Goal: Task Accomplishment & Management: Complete application form

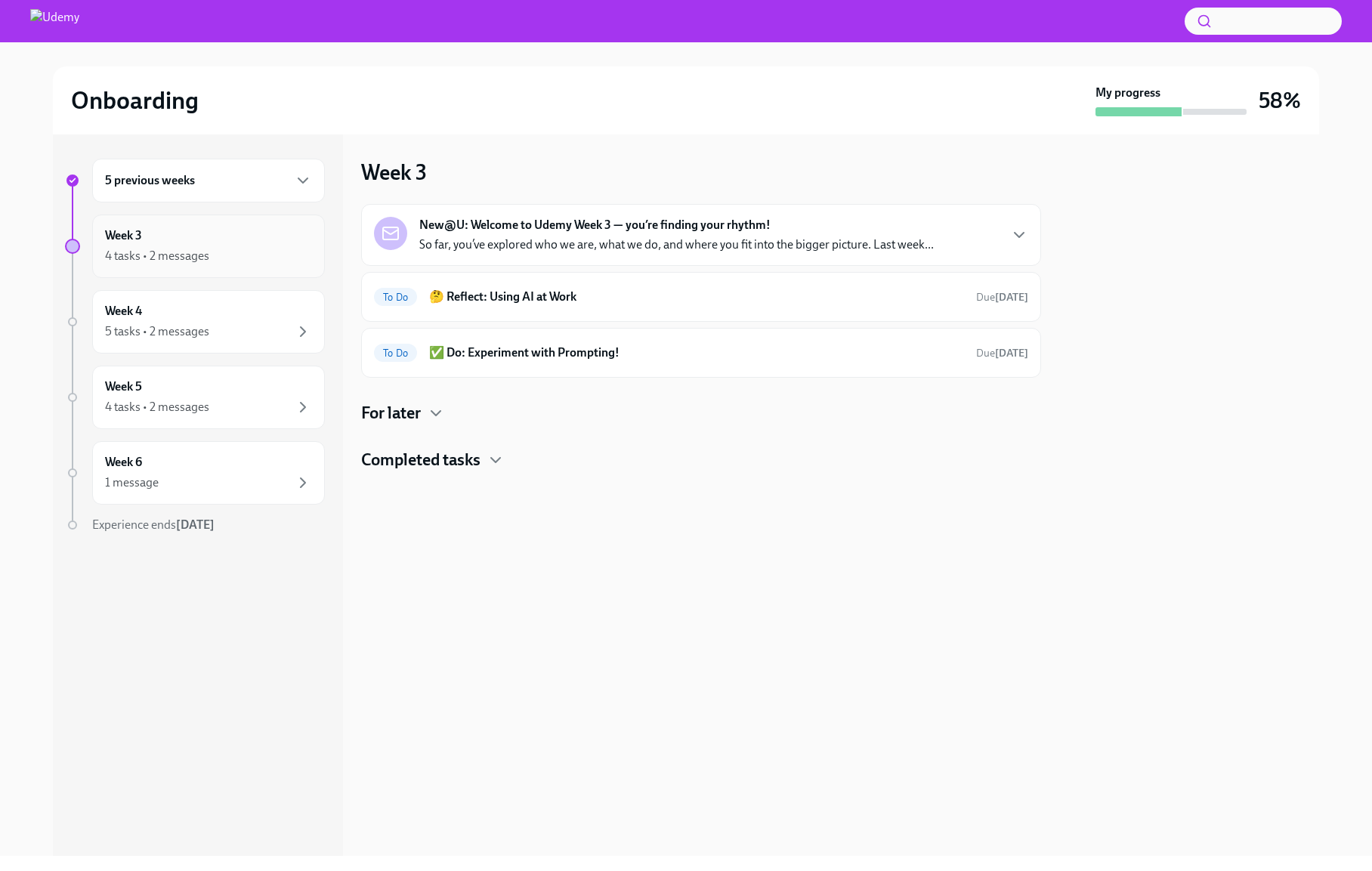
click at [155, 242] on div "Week 3 4 tasks • 2 messages" at bounding box center [209, 246] width 207 height 38
click at [553, 238] on p "So far, you’ve explored who we are, what we do, and where you fit into the bigg…" at bounding box center [676, 245] width 515 height 17
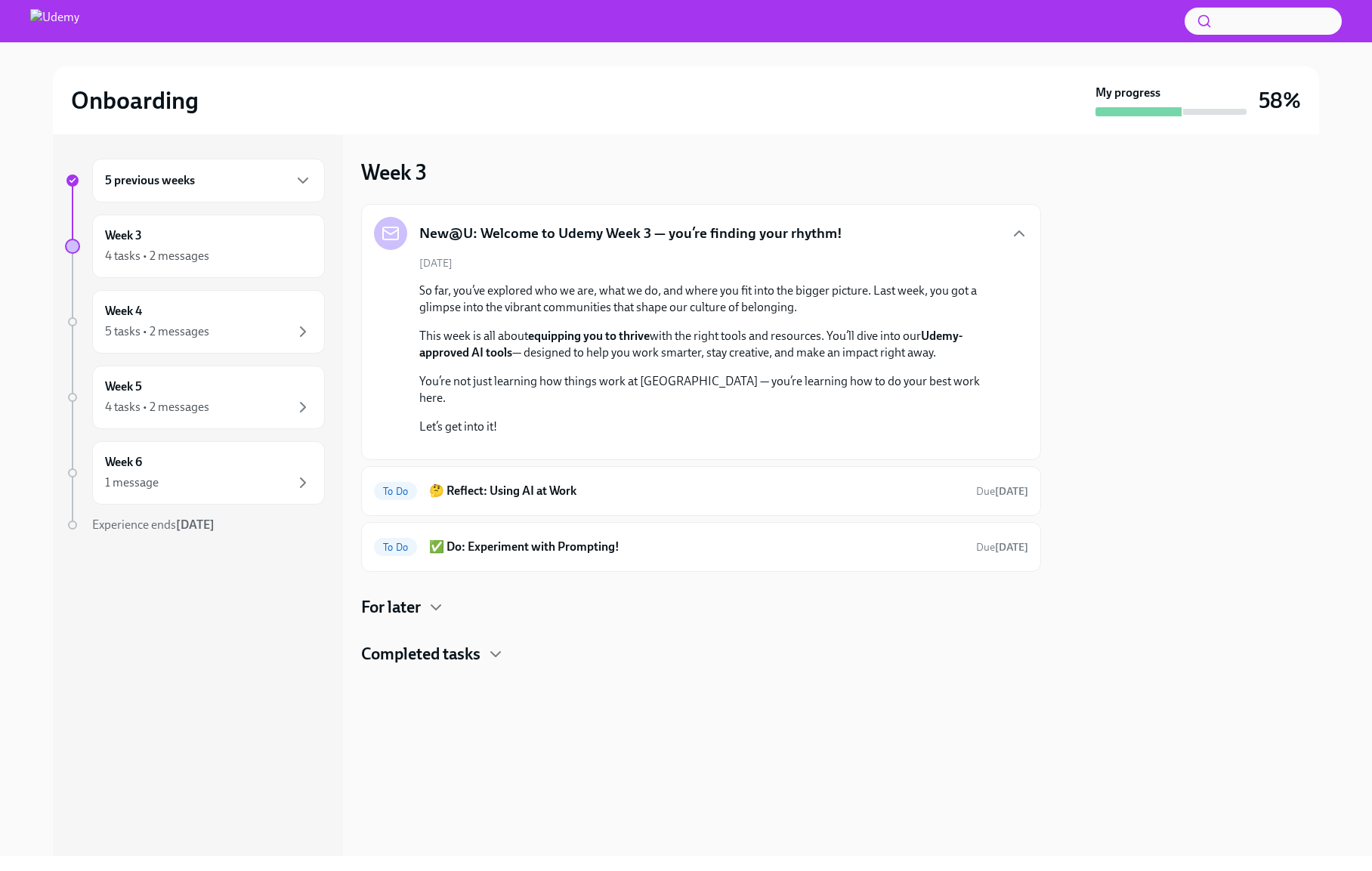
scroll to position [61, 0]
click at [540, 516] on div "To Do 🤔 Reflect: Using AI at Work Due [DATE]" at bounding box center [701, 491] width 680 height 50
click at [540, 499] on h6 "🤔 Reflect: Using AI at Work" at bounding box center [697, 491] width 535 height 17
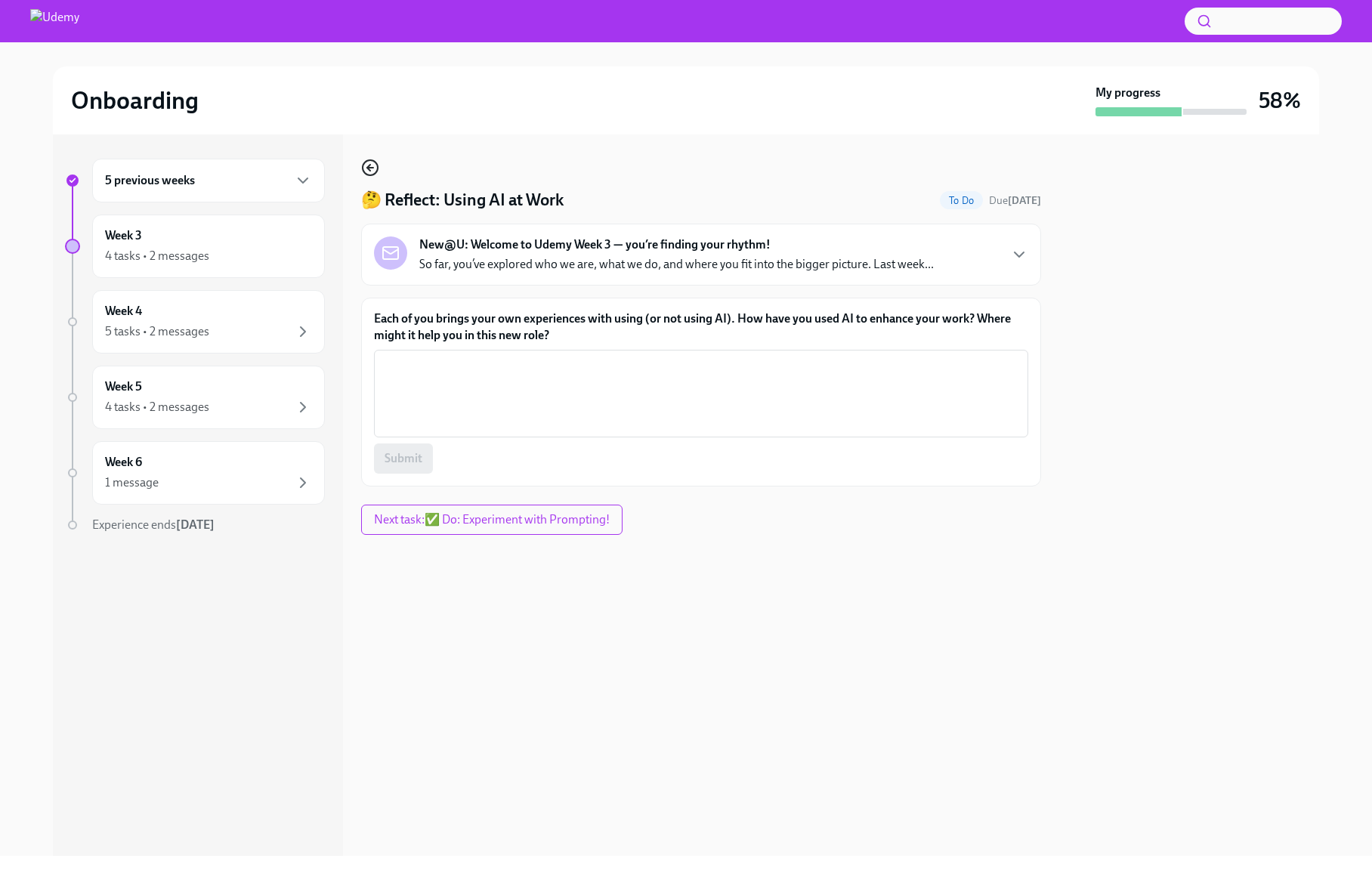
click at [368, 169] on icon "button" at bounding box center [368, 168] width 3 height 6
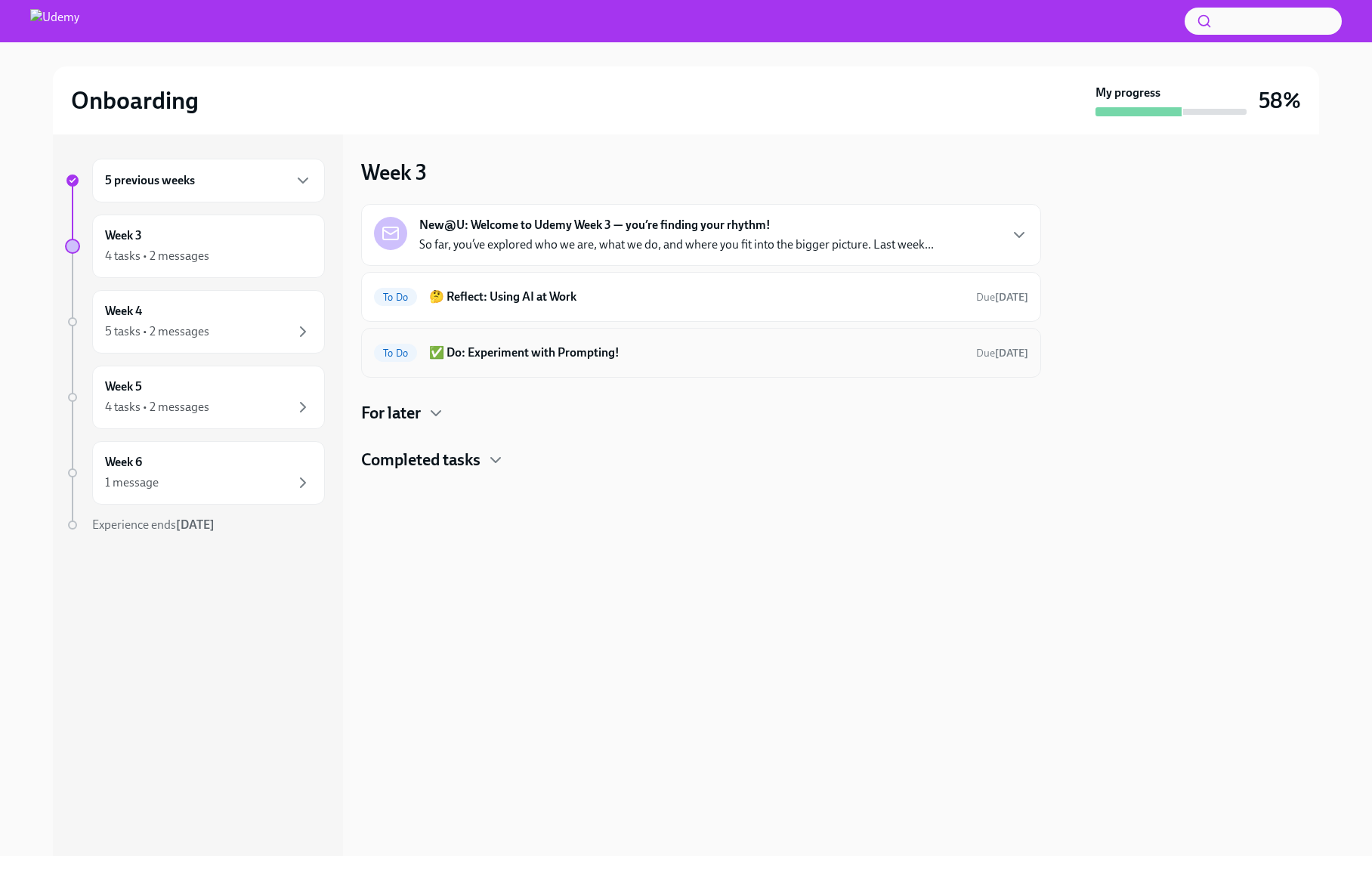
click at [501, 351] on h6 "✅ Do: Experiment with Prompting!" at bounding box center [697, 353] width 535 height 17
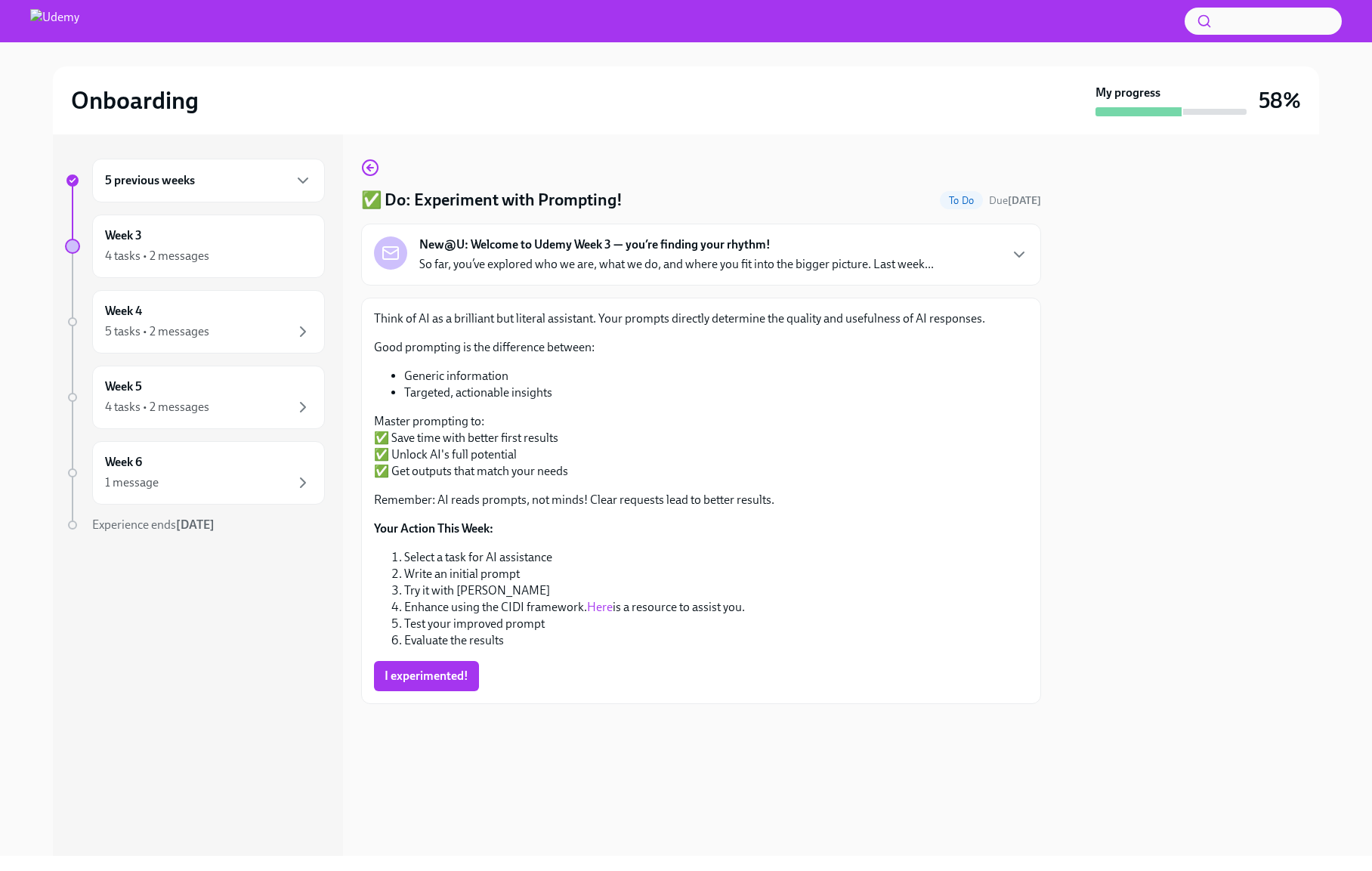
click at [501, 243] on strong "New@U: Welcome to Udemy Week 3 — you’re finding your rhythm!" at bounding box center [595, 245] width 352 height 17
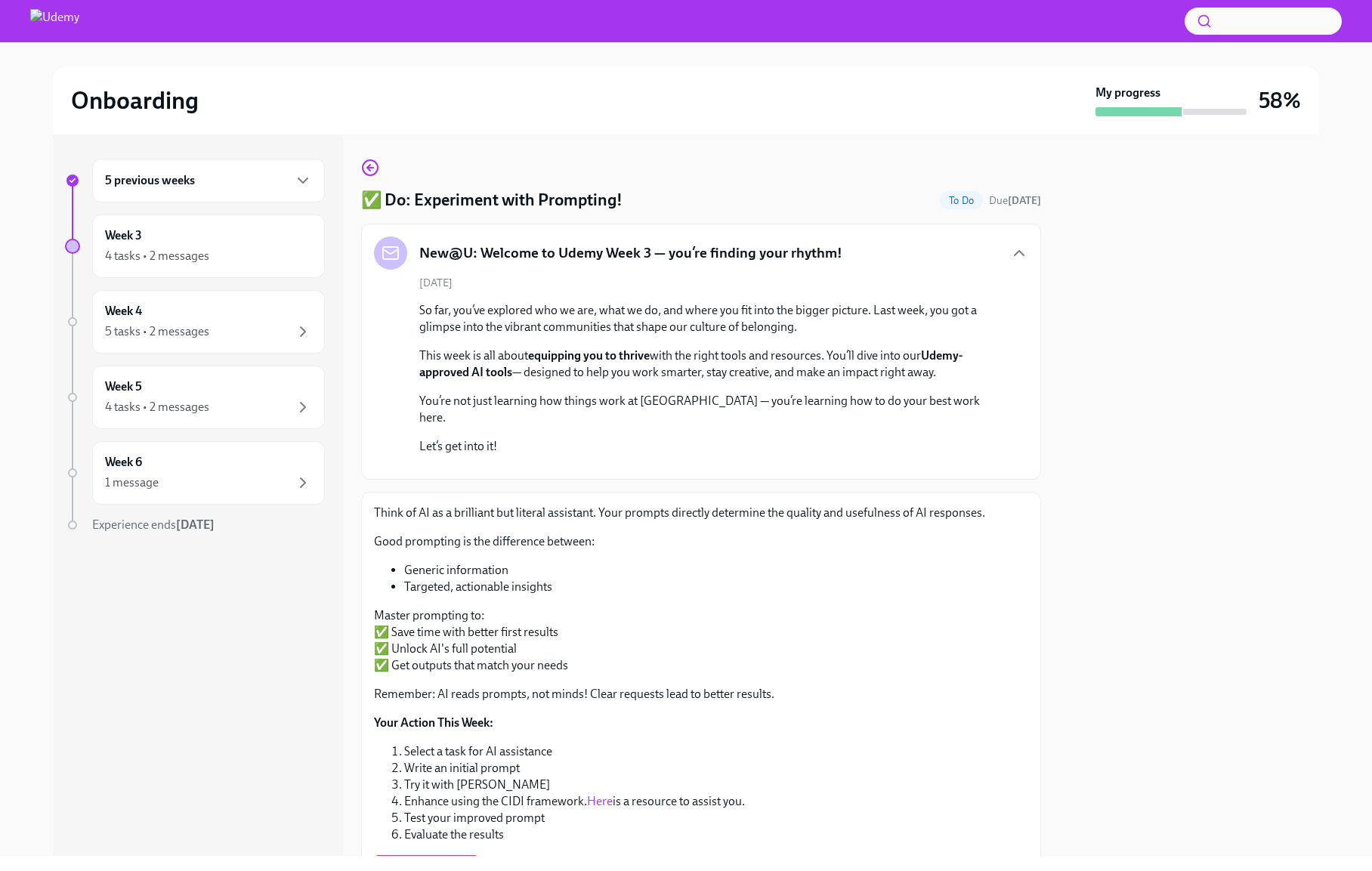
scroll to position [293, 0]
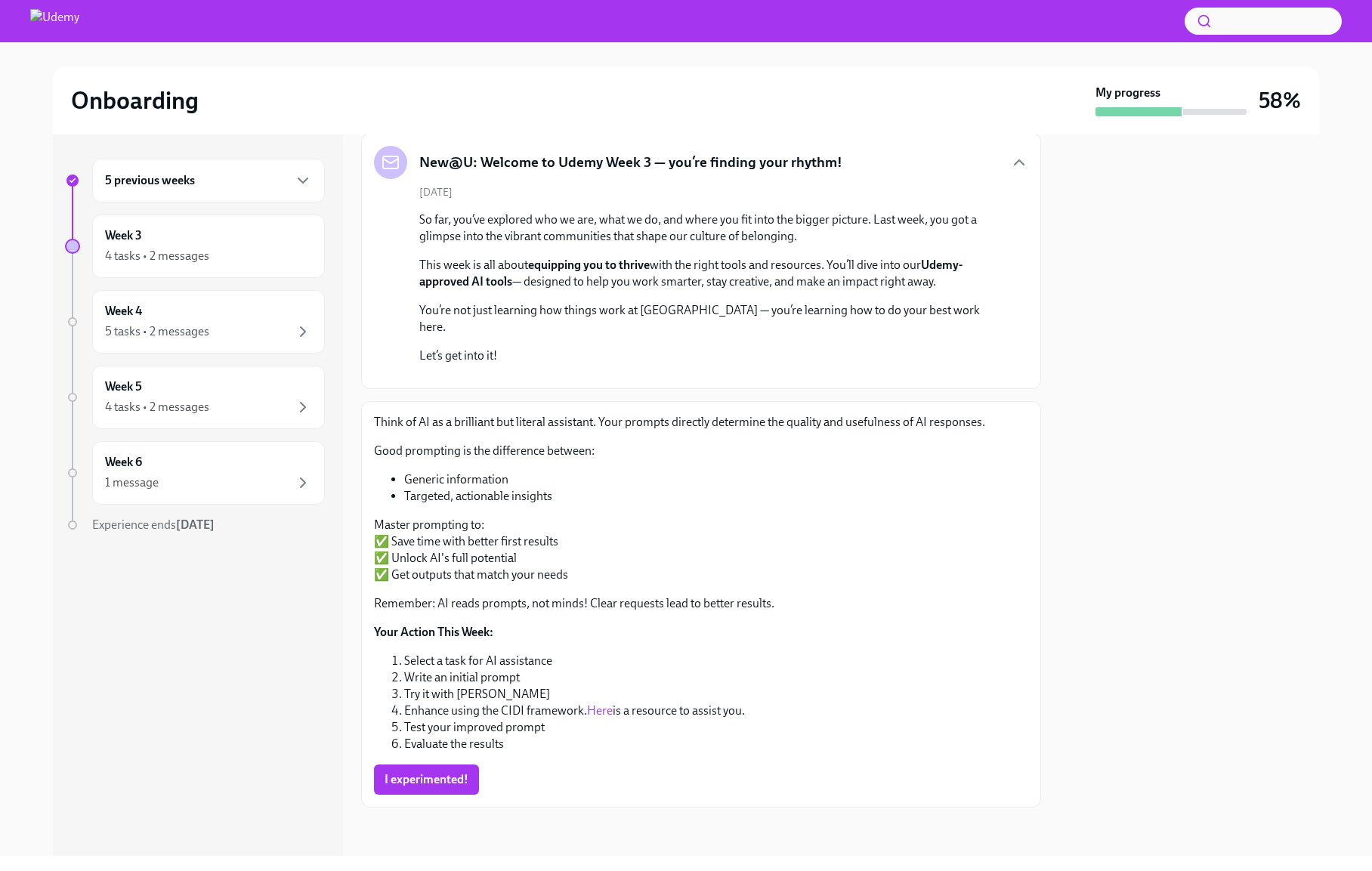
click at [597, 708] on link "Here" at bounding box center [599, 710] width 26 height 14
click at [434, 779] on span "I experimented!" at bounding box center [427, 779] width 83 height 15
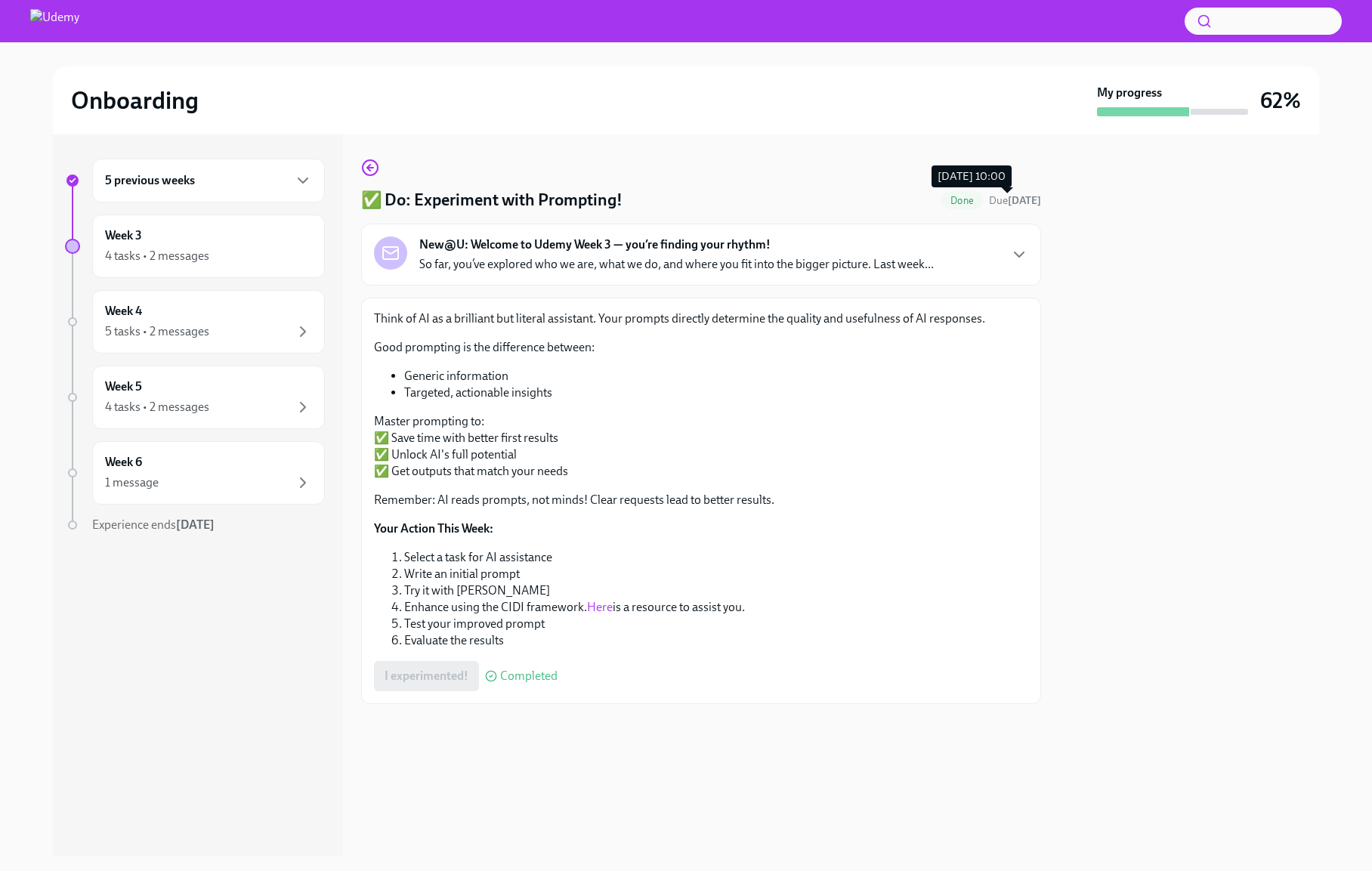
click at [1010, 203] on strong "[DATE]" at bounding box center [1024, 201] width 33 height 13
click at [942, 204] on span "Done" at bounding box center [962, 201] width 42 height 11
click at [918, 256] on p "So far, you’ve explored who we are, what we do, and where you fit into the bigg…" at bounding box center [676, 264] width 515 height 17
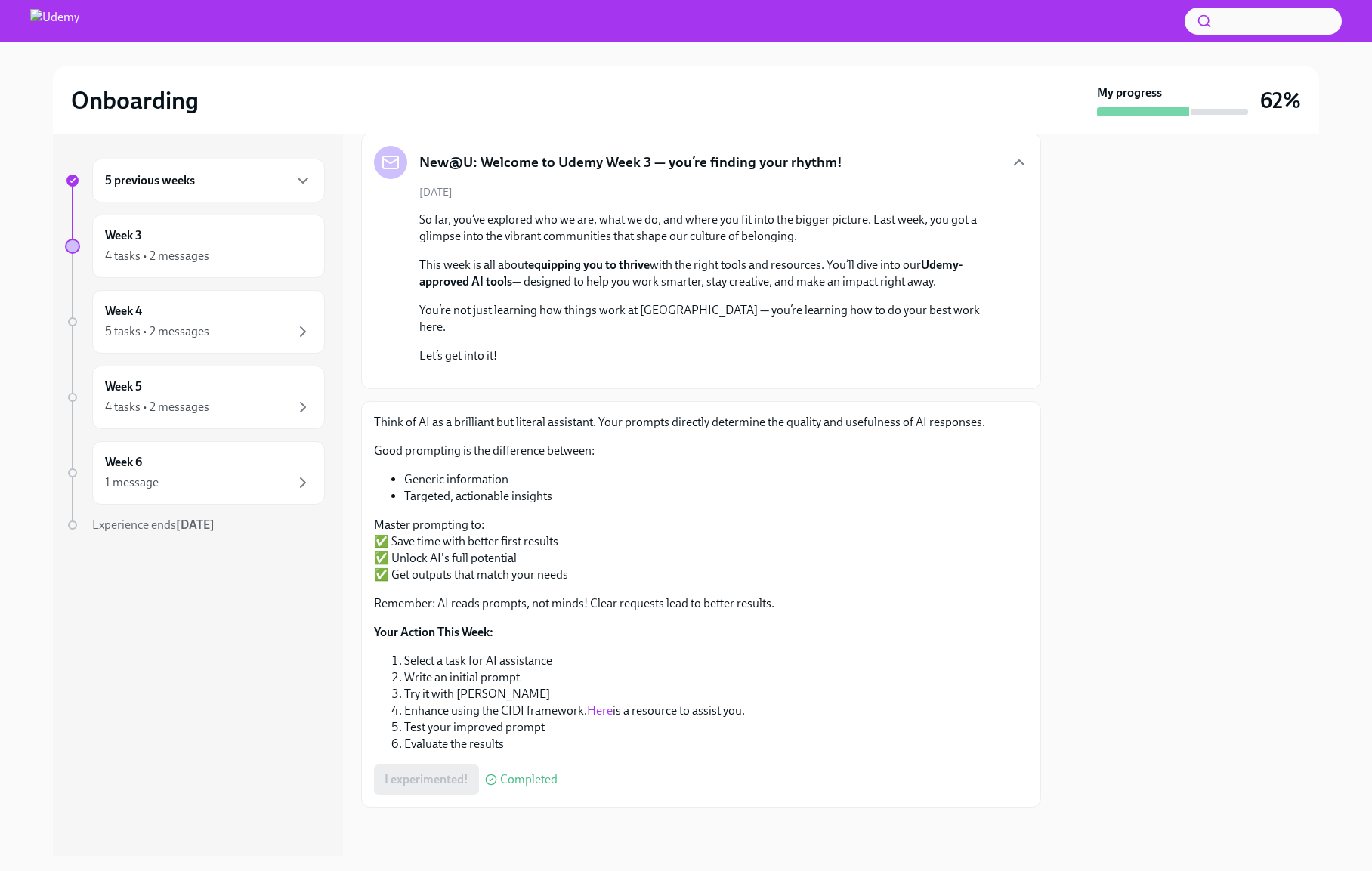
scroll to position [0, 0]
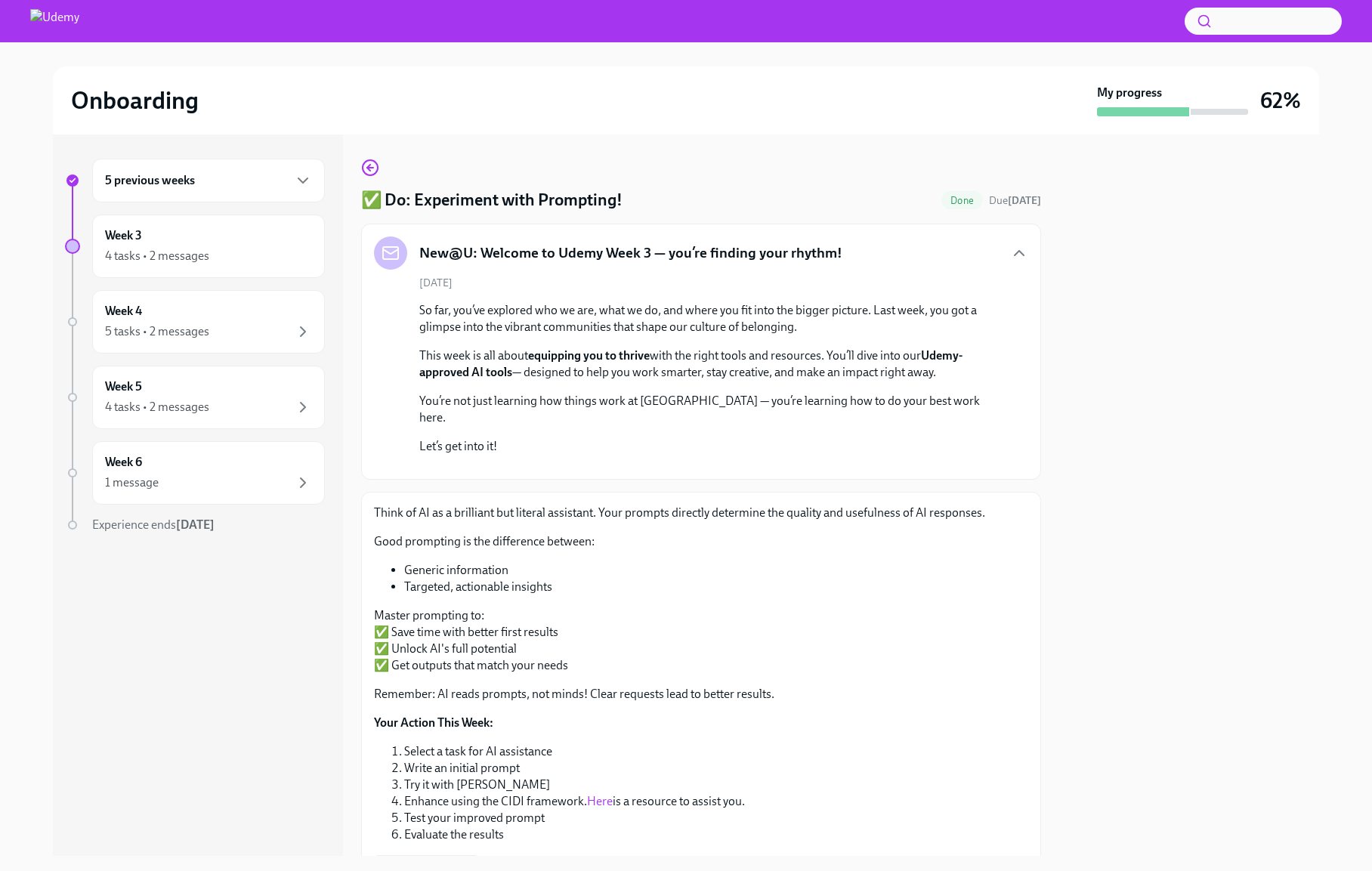
click at [506, 263] on h5 "New@U: Welcome to Udemy Week 3 — you’re finding your rhythm!" at bounding box center [631, 253] width 423 height 20
click at [1014, 250] on icon "button" at bounding box center [1018, 252] width 18 height 18
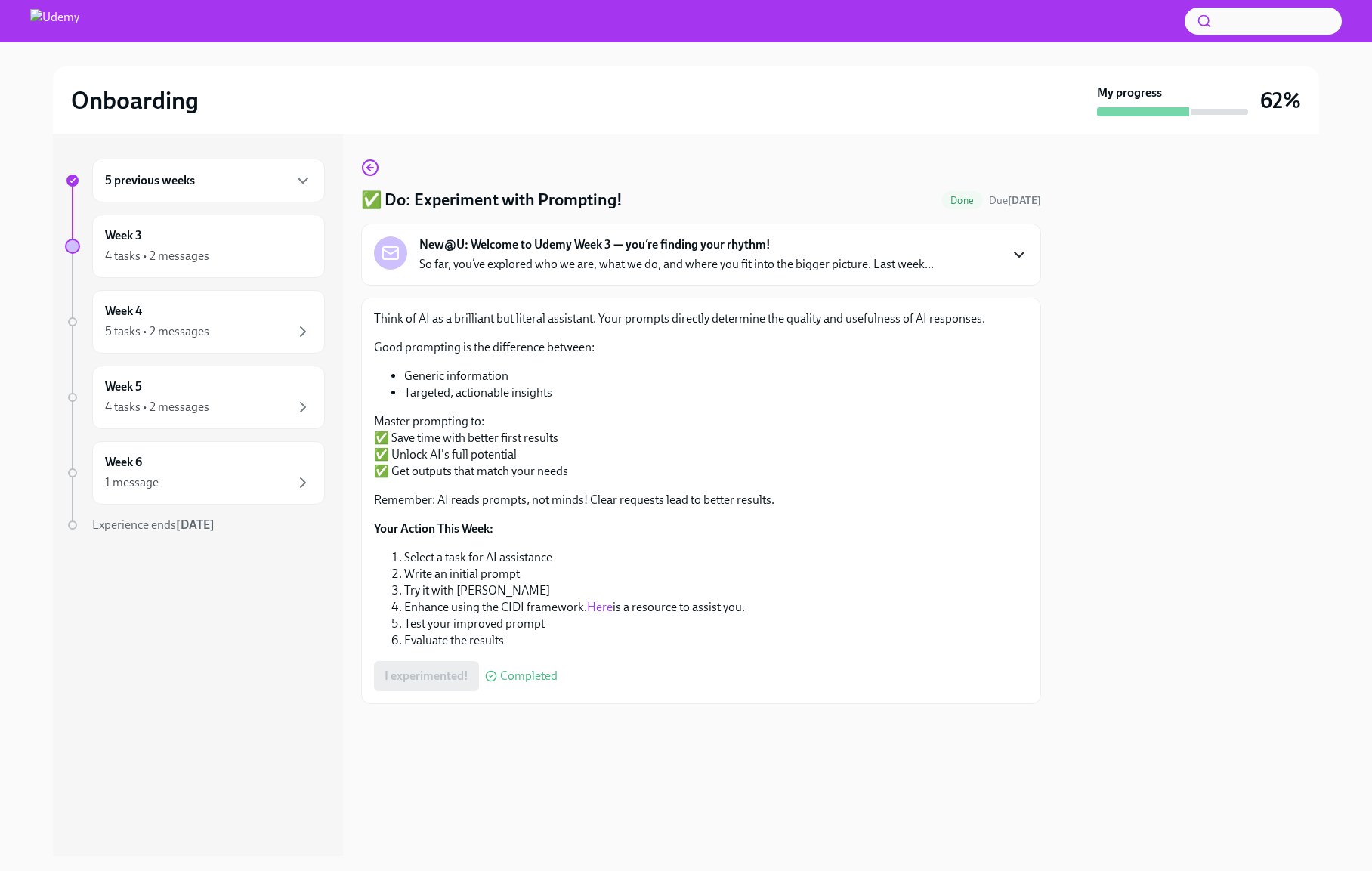
click at [465, 351] on p "Good prompting is the difference between:" at bounding box center [701, 348] width 654 height 17
click at [173, 247] on div "4 tasks • 2 messages" at bounding box center [157, 256] width 104 height 17
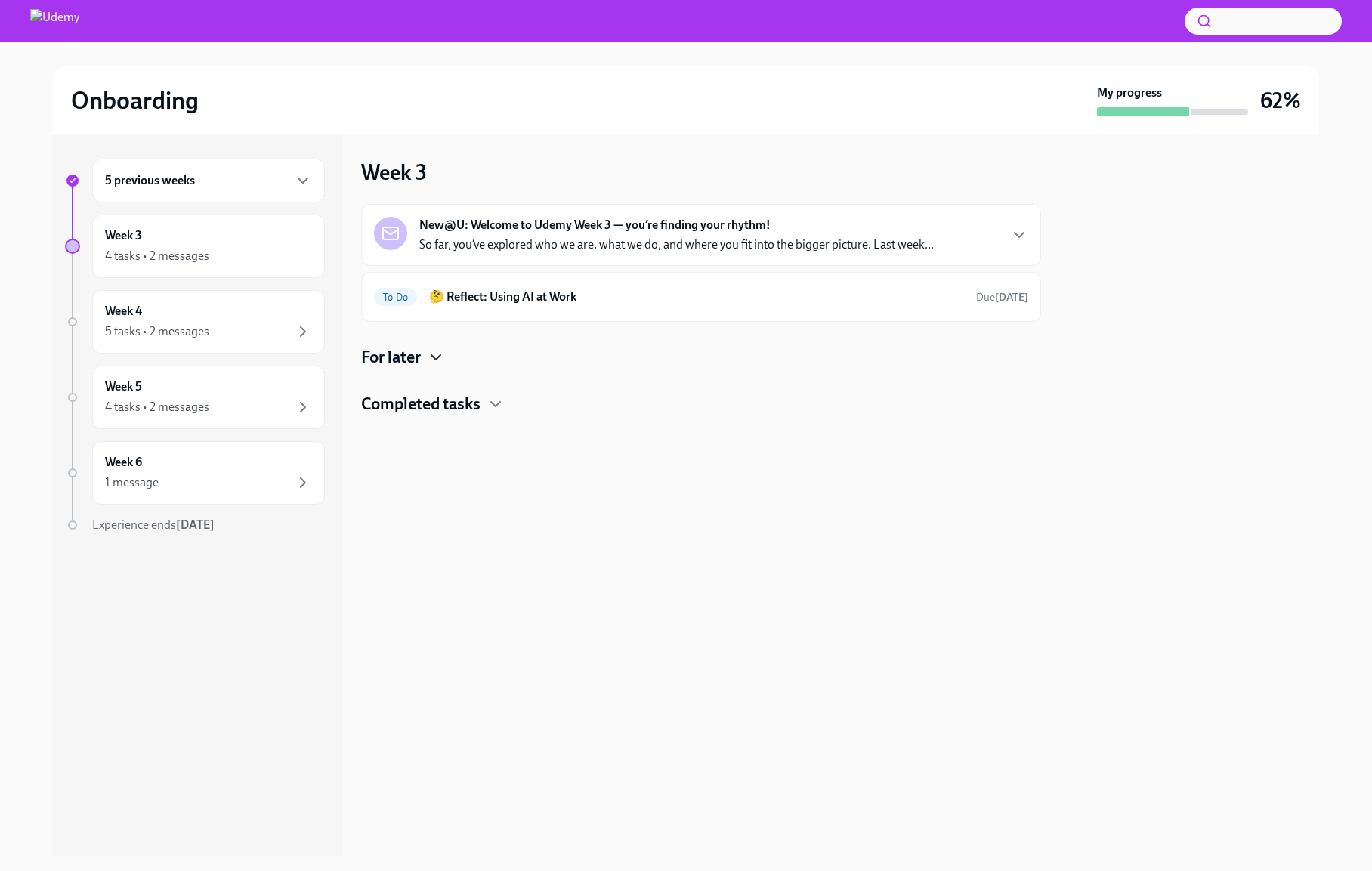
click at [432, 362] on icon "button" at bounding box center [435, 356] width 18 height 18
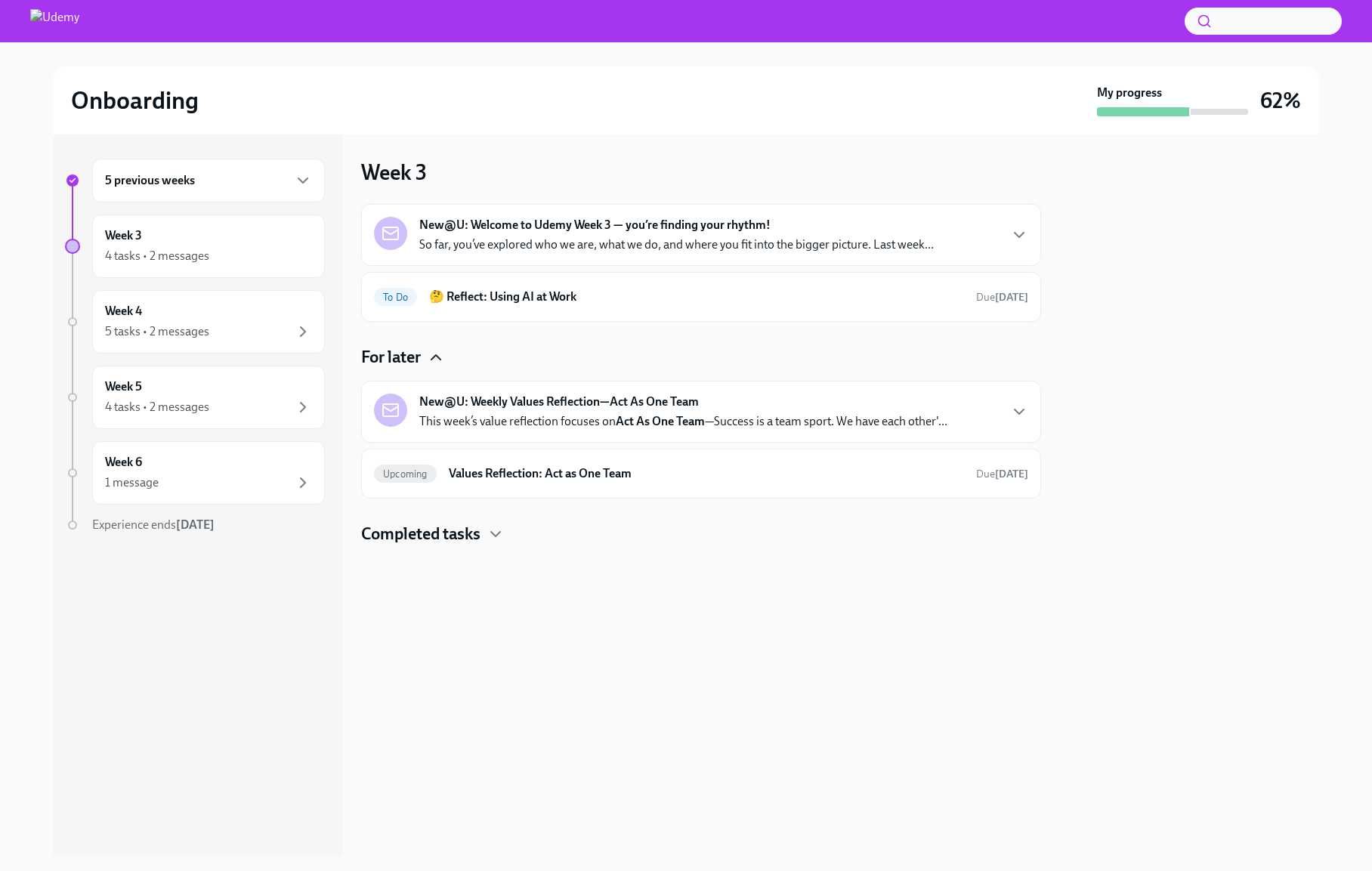
click at [434, 358] on icon "button" at bounding box center [436, 357] width 9 height 5
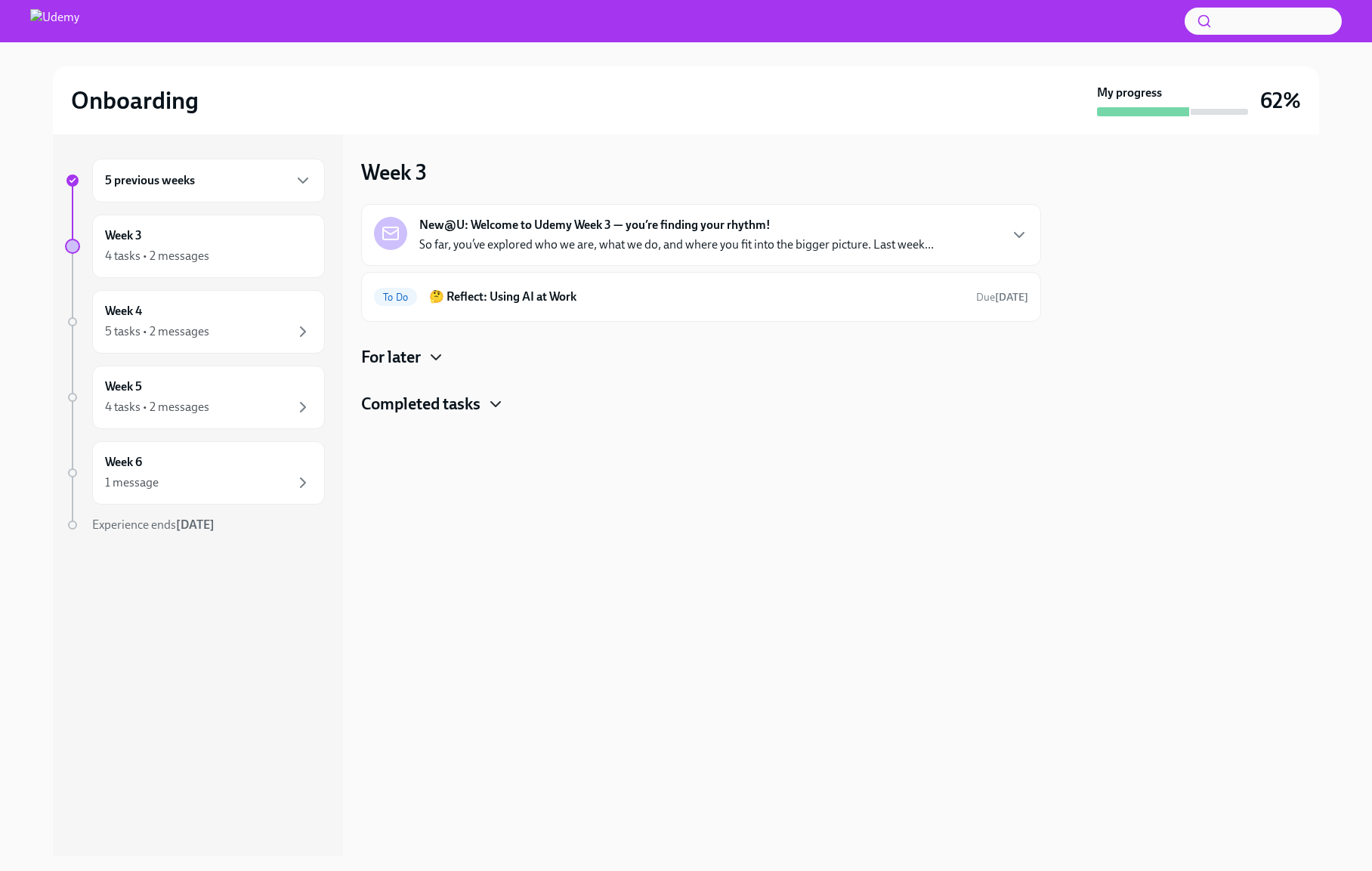
click at [489, 404] on icon "button" at bounding box center [495, 404] width 18 height 18
click at [508, 441] on div "Done 💡Learn: AI at [GEOGRAPHIC_DATA] Completed [DATE]" at bounding box center [701, 453] width 654 height 25
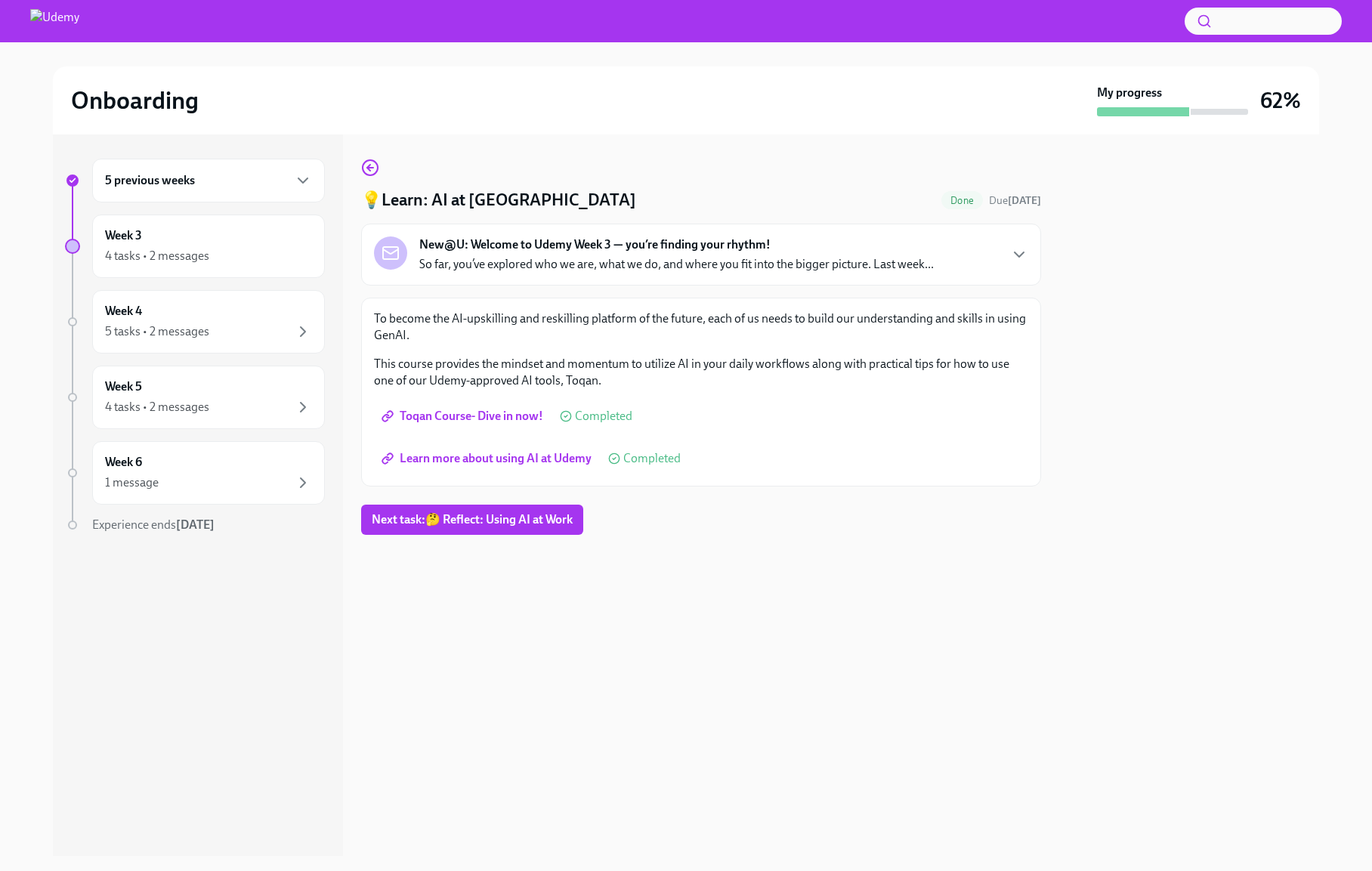
click at [476, 415] on span "Toqan Course- Dive in now!" at bounding box center [464, 416] width 158 height 15
click at [478, 458] on span "Learn more about using AI at Udemy" at bounding box center [488, 459] width 207 height 15
